Goal: Navigation & Orientation: Find specific page/section

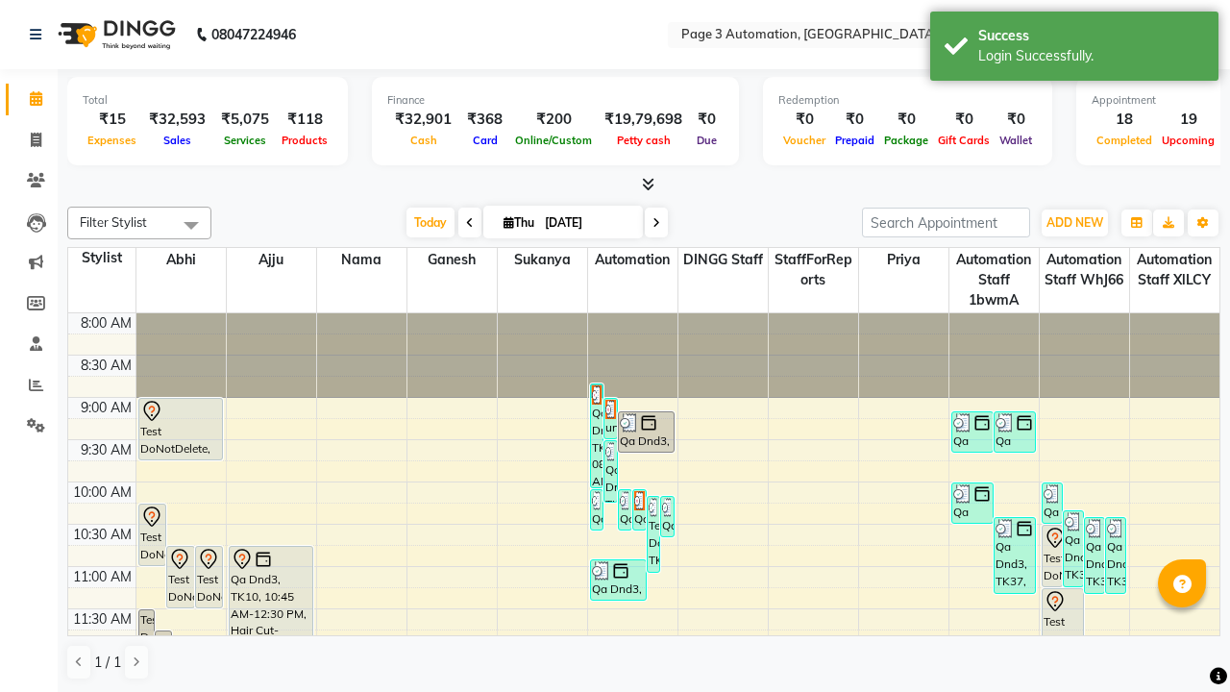
scroll to position [1, 0]
click at [1198, 33] on icon at bounding box center [1197, 33] width 13 height 13
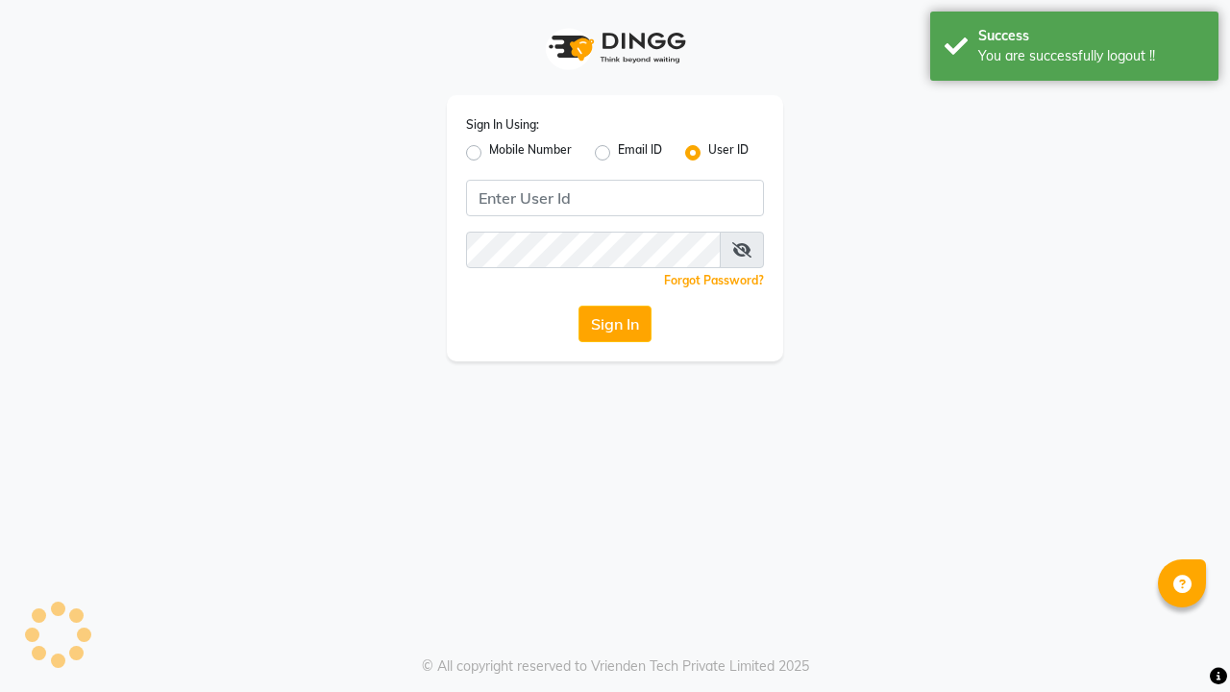
scroll to position [0, 0]
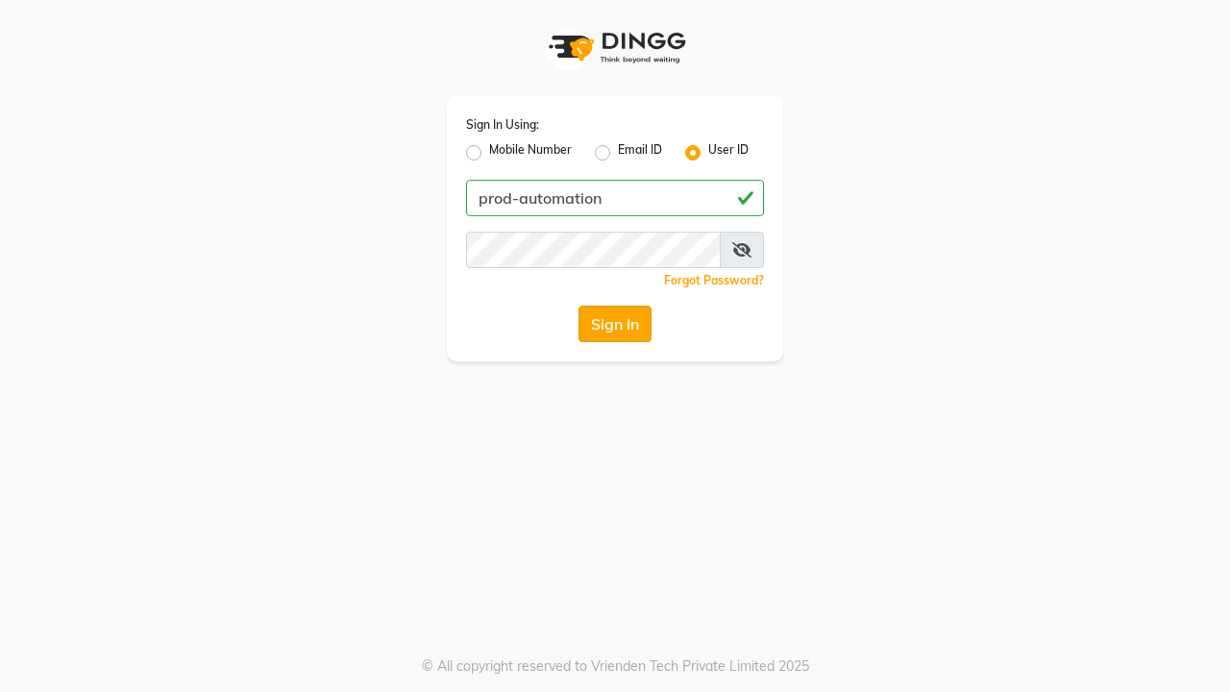
click at [615, 324] on button "Sign In" at bounding box center [614, 324] width 73 height 37
